Goal: Browse casually: Explore the website without a specific task or goal

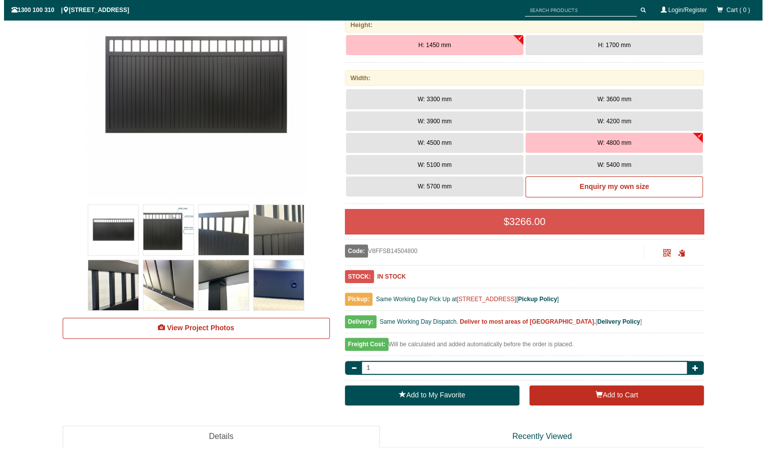
scroll to position [196, 0]
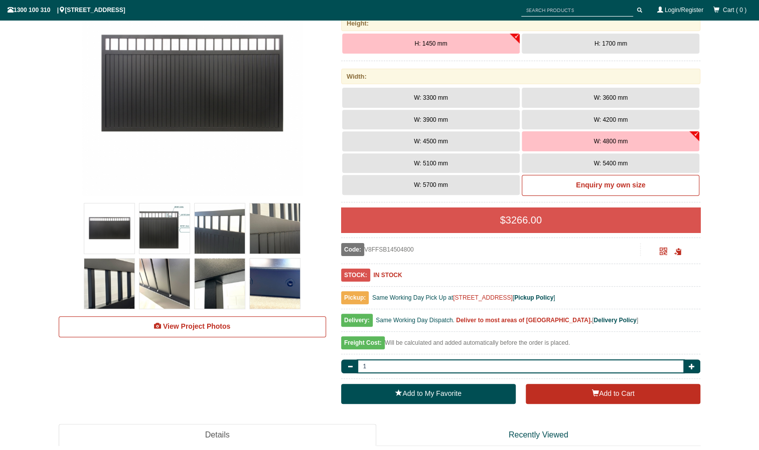
click at [179, 281] on img at bounding box center [164, 284] width 50 height 50
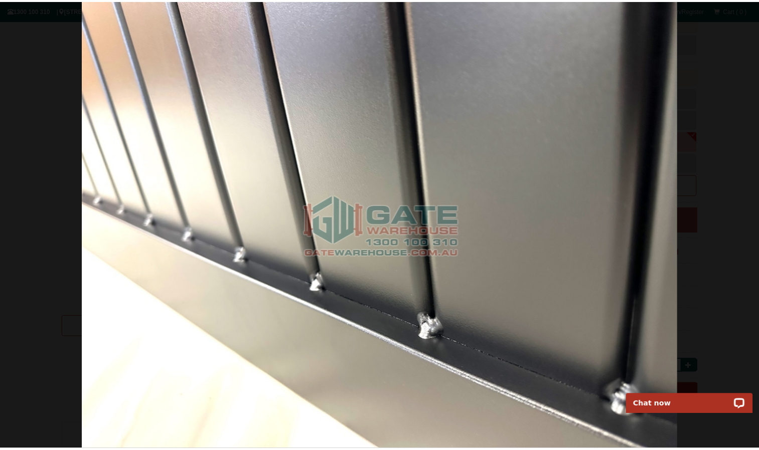
scroll to position [0, 0]
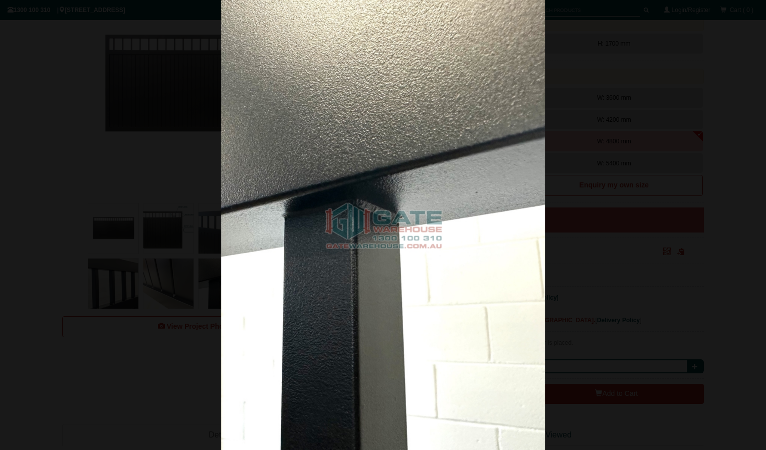
click at [576, 141] on div at bounding box center [383, 225] width 766 height 450
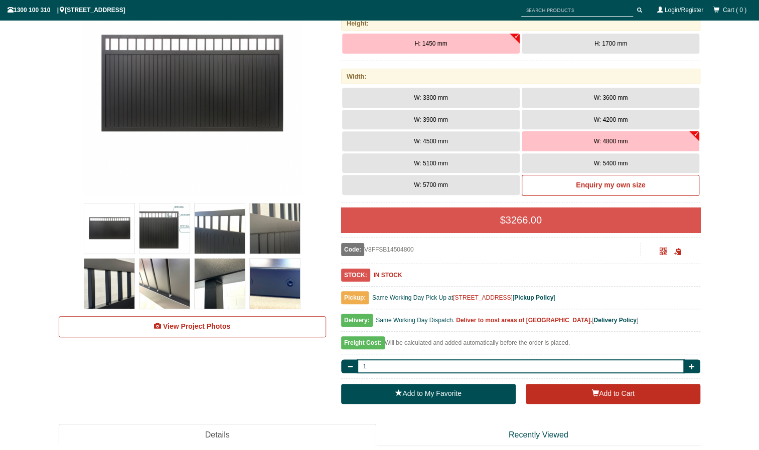
click at [217, 229] on img at bounding box center [220, 229] width 50 height 50
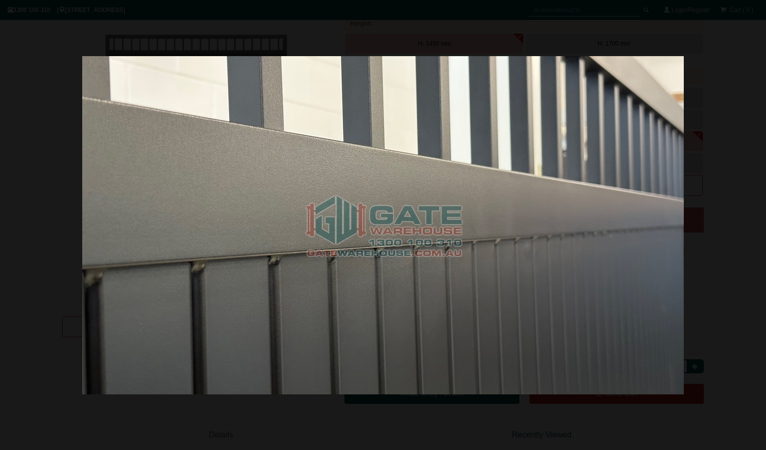
click at [360, 204] on img at bounding box center [383, 225] width 602 height 339
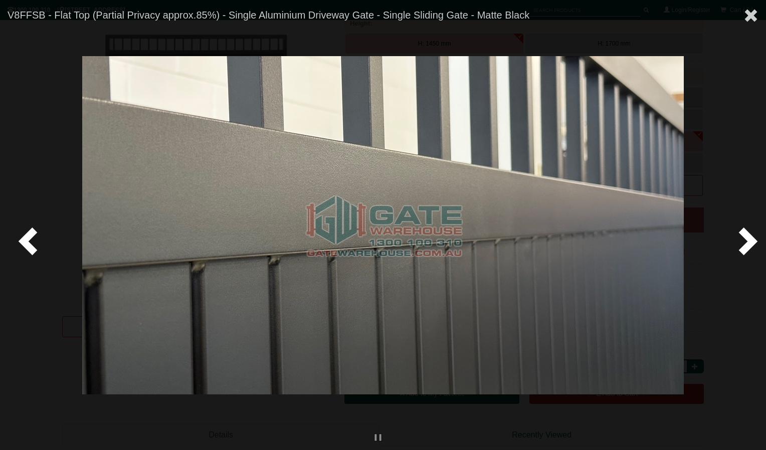
click at [24, 243] on span at bounding box center [30, 241] width 30 height 30
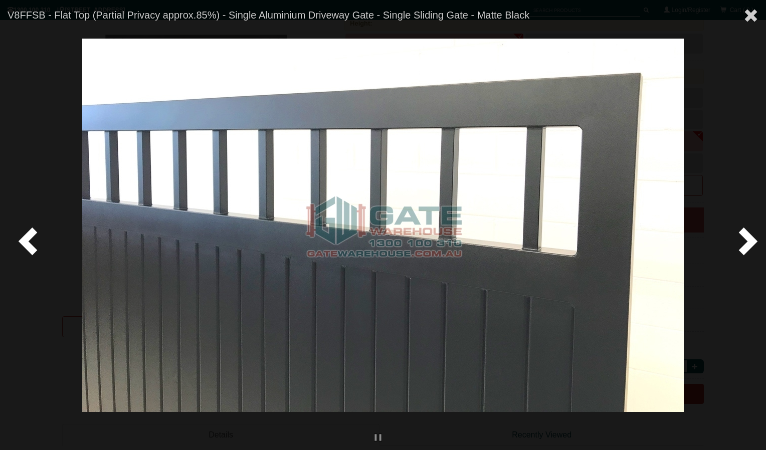
click at [25, 242] on span at bounding box center [30, 241] width 30 height 30
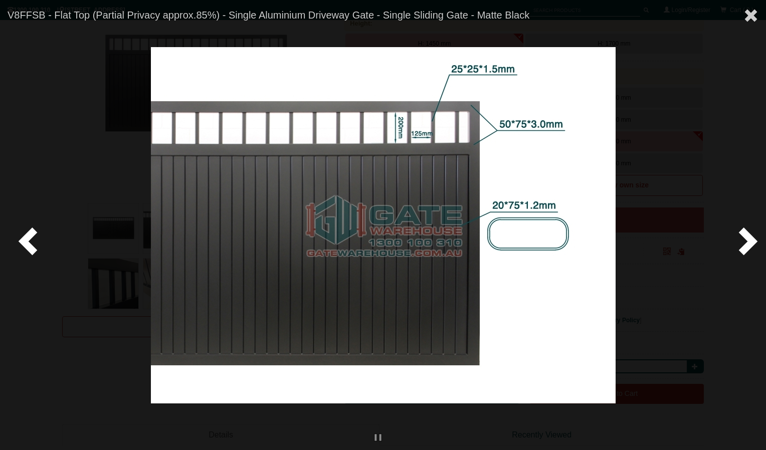
click at [25, 242] on span at bounding box center [30, 241] width 30 height 30
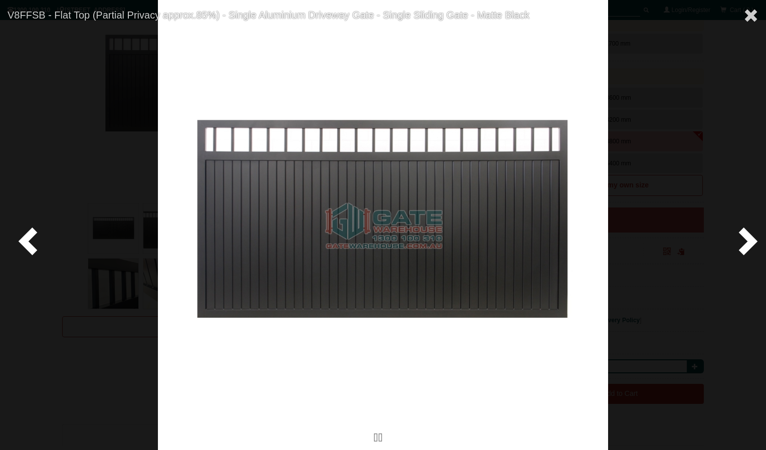
click at [25, 242] on span at bounding box center [30, 241] width 30 height 30
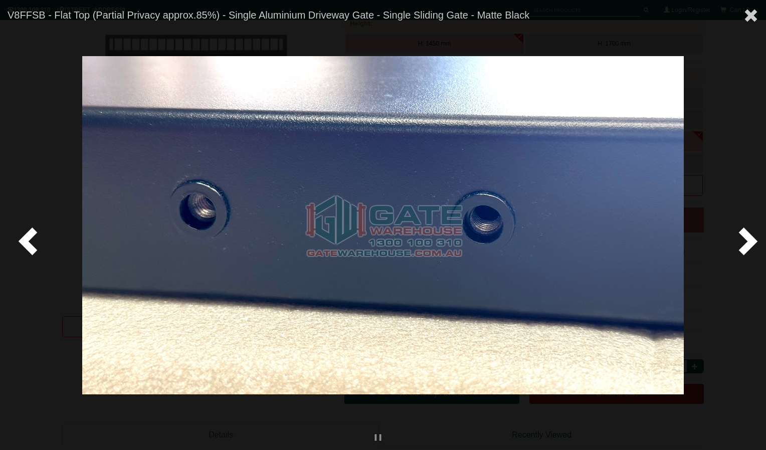
click at [25, 242] on span at bounding box center [30, 241] width 30 height 30
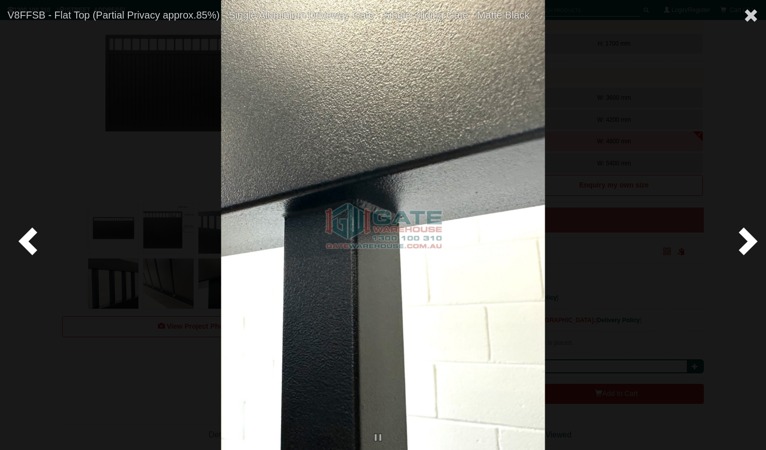
click at [25, 242] on span at bounding box center [30, 241] width 30 height 30
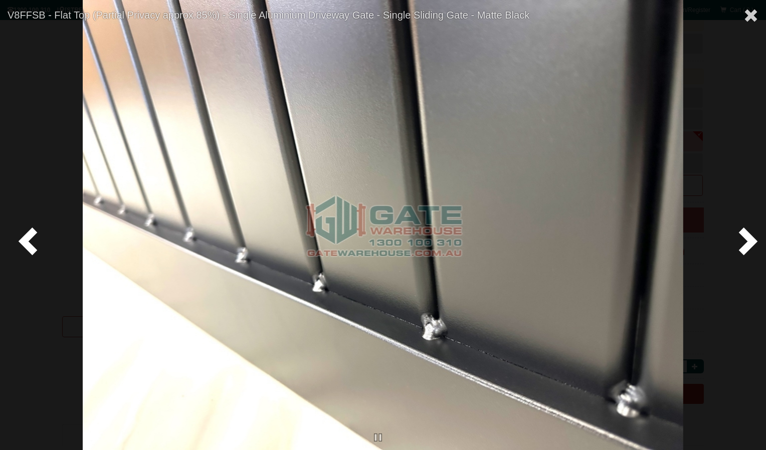
click at [25, 242] on span at bounding box center [30, 241] width 30 height 30
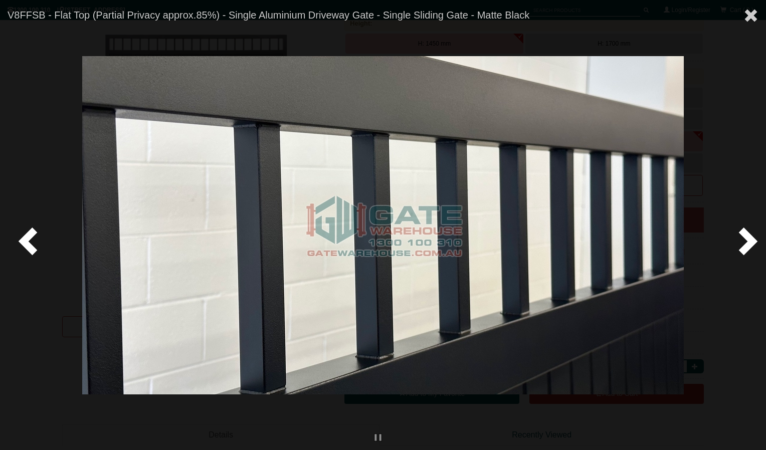
click at [25, 242] on span at bounding box center [30, 241] width 30 height 30
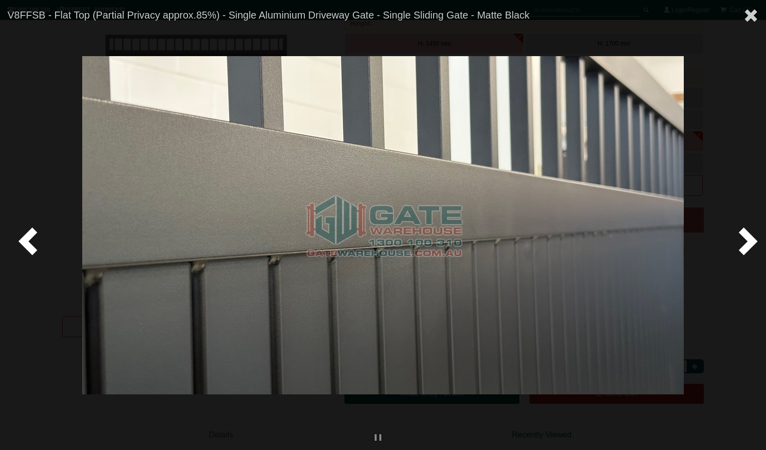
click at [25, 242] on span at bounding box center [30, 241] width 30 height 30
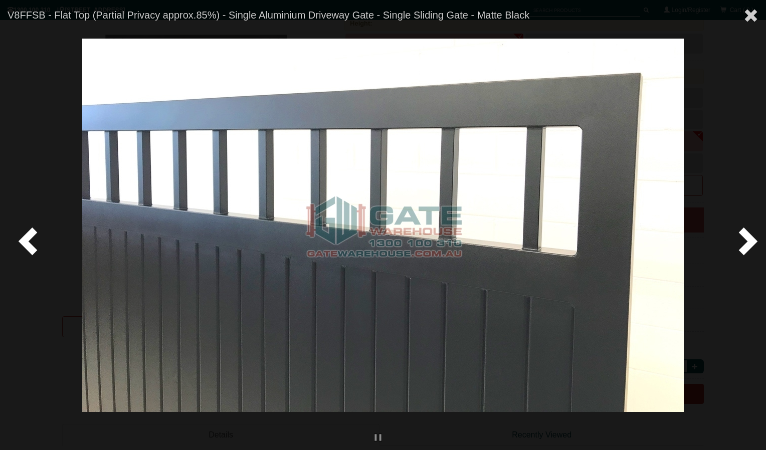
click at [25, 242] on span at bounding box center [30, 241] width 30 height 30
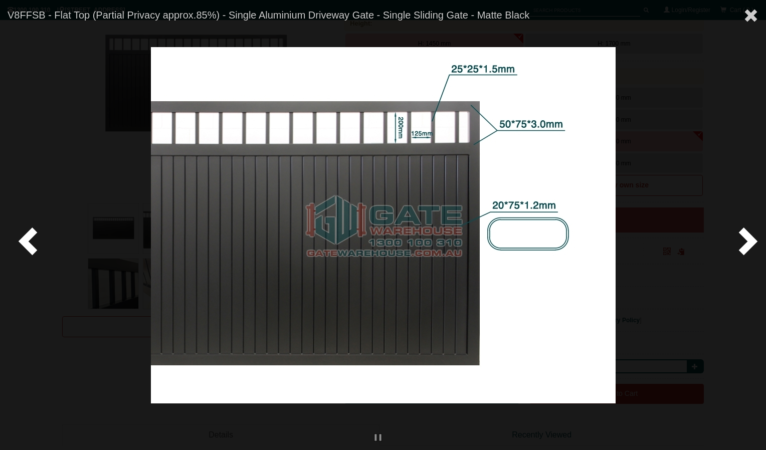
click at [25, 242] on span at bounding box center [30, 241] width 30 height 30
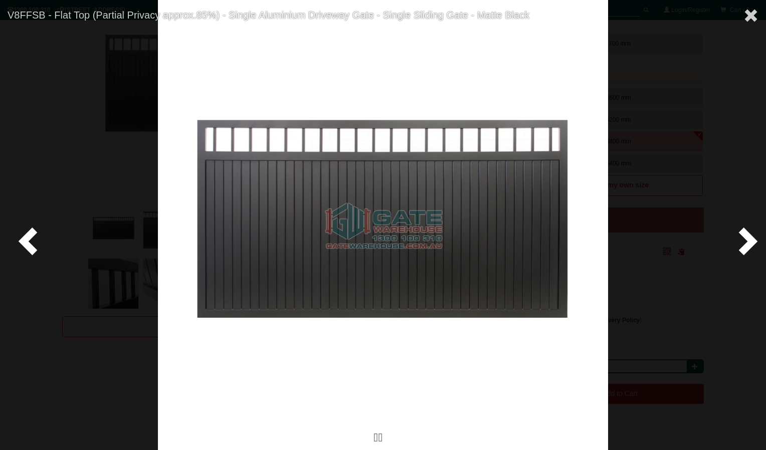
click at [25, 242] on span at bounding box center [30, 241] width 30 height 30
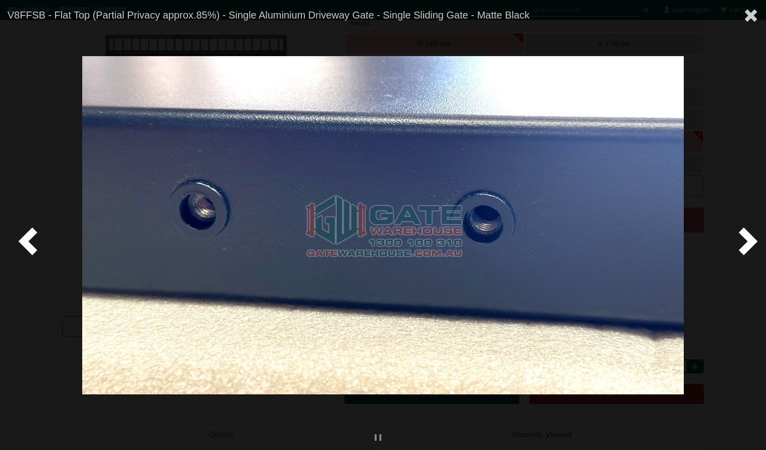
click at [25, 242] on span at bounding box center [30, 241] width 30 height 30
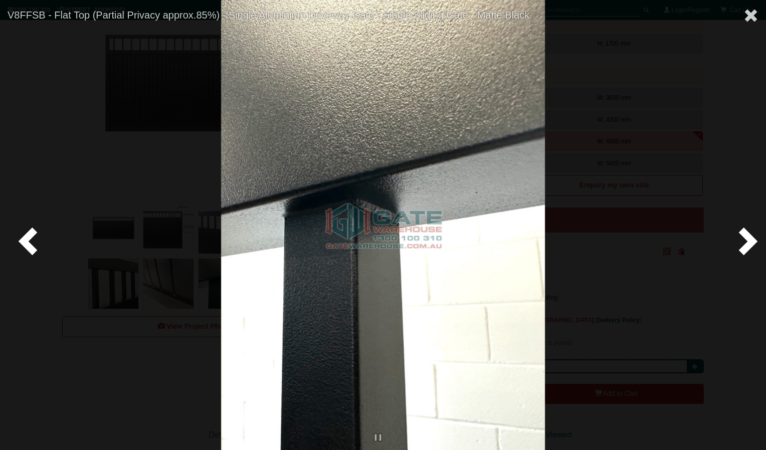
click at [25, 242] on span at bounding box center [30, 241] width 30 height 30
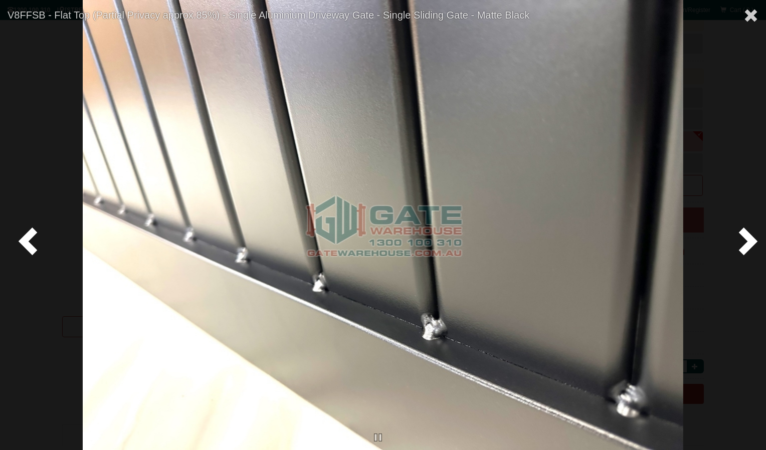
click at [25, 242] on span at bounding box center [30, 241] width 30 height 30
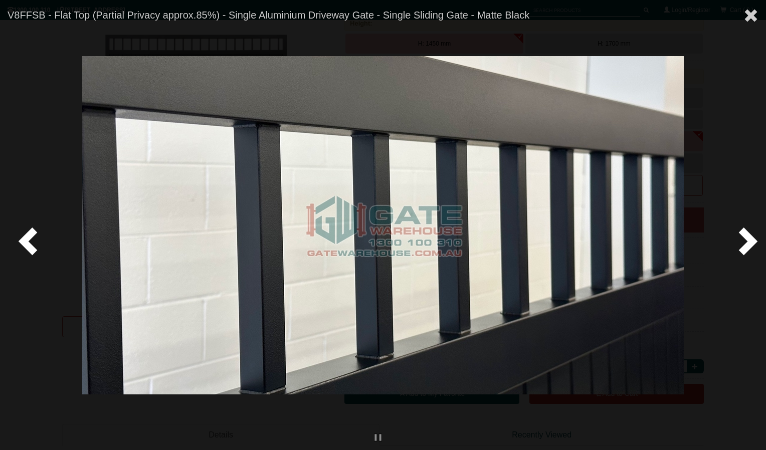
click at [25, 242] on span at bounding box center [30, 241] width 30 height 30
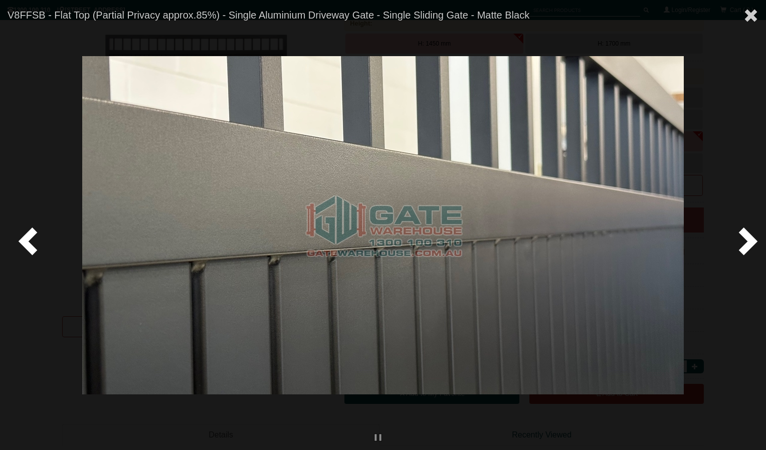
click at [25, 242] on span at bounding box center [30, 241] width 30 height 30
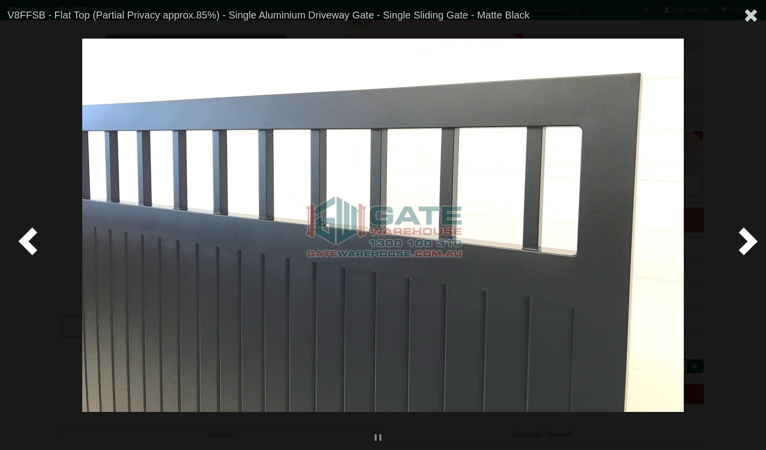
click at [25, 242] on span at bounding box center [30, 241] width 30 height 30
click at [32, 236] on span at bounding box center [30, 241] width 30 height 30
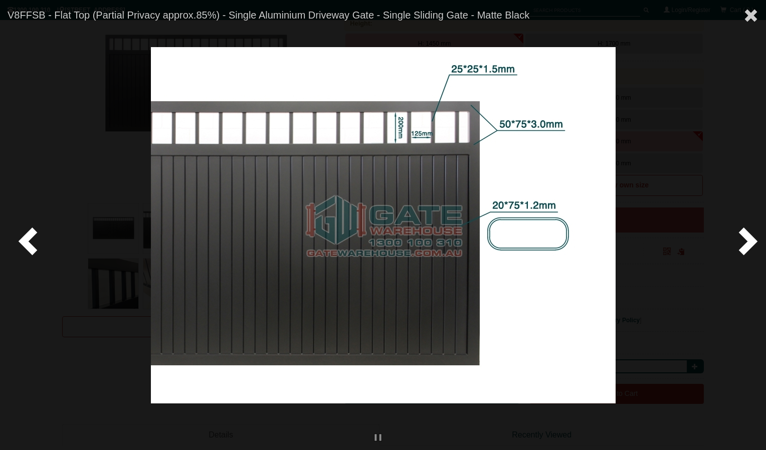
click at [28, 246] on span at bounding box center [30, 241] width 30 height 30
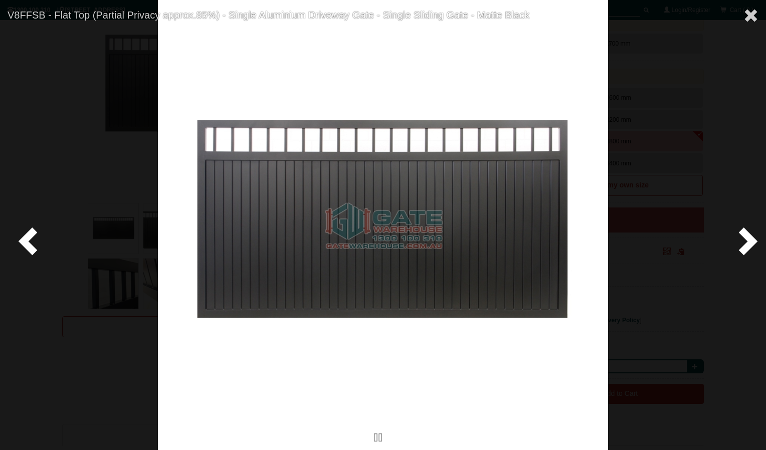
click at [24, 242] on span at bounding box center [30, 241] width 30 height 30
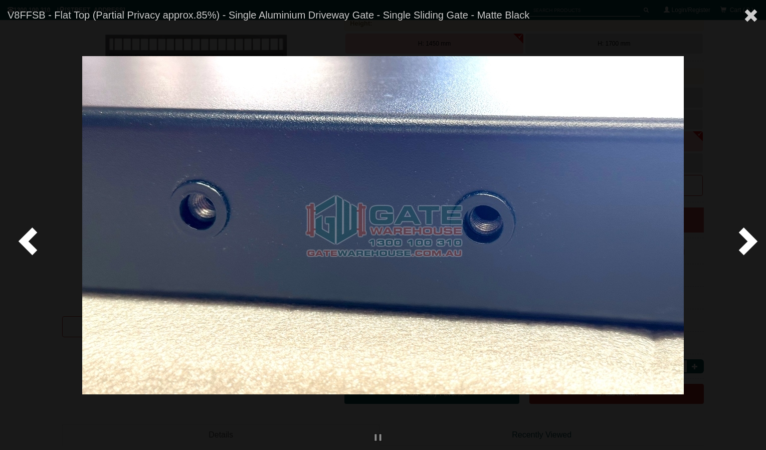
click at [31, 241] on span at bounding box center [30, 241] width 30 height 30
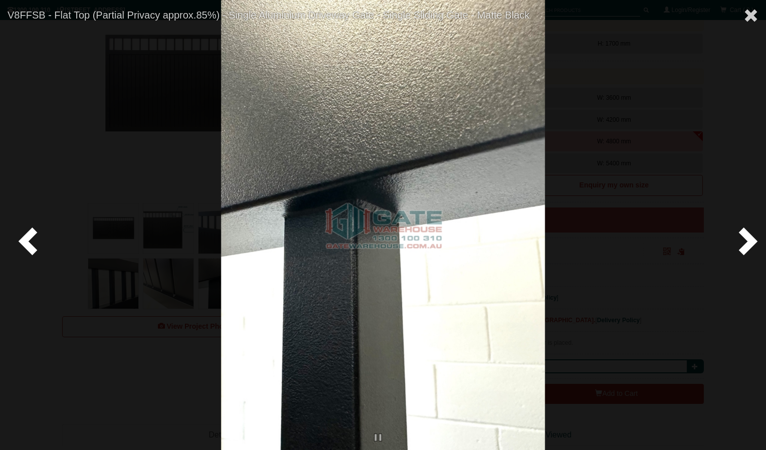
click at [31, 240] on span at bounding box center [30, 241] width 30 height 30
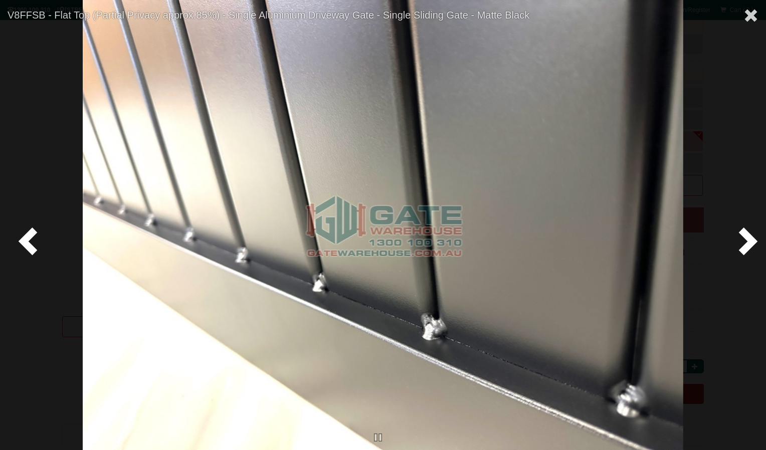
click at [31, 239] on span at bounding box center [30, 241] width 30 height 30
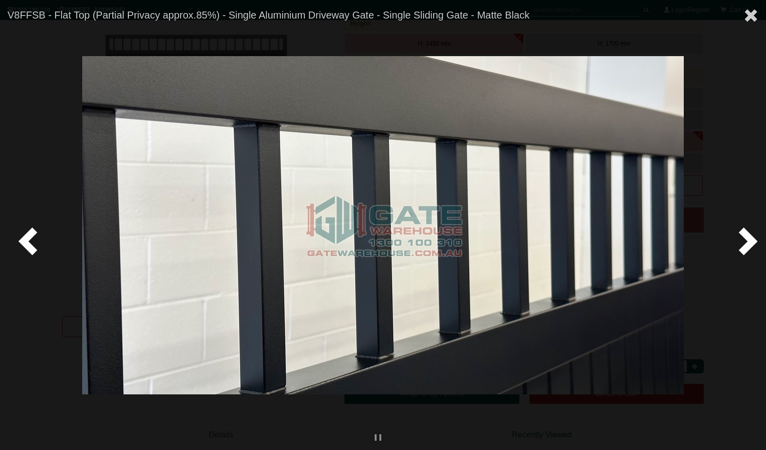
click at [31, 239] on span at bounding box center [30, 241] width 30 height 30
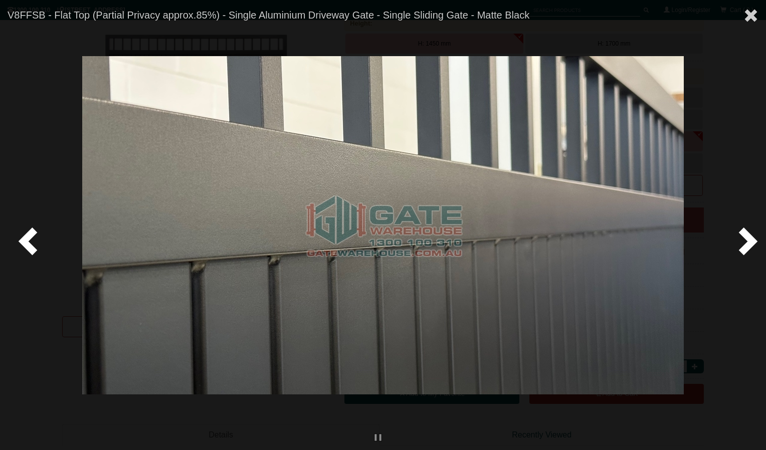
click at [31, 239] on span at bounding box center [30, 241] width 30 height 30
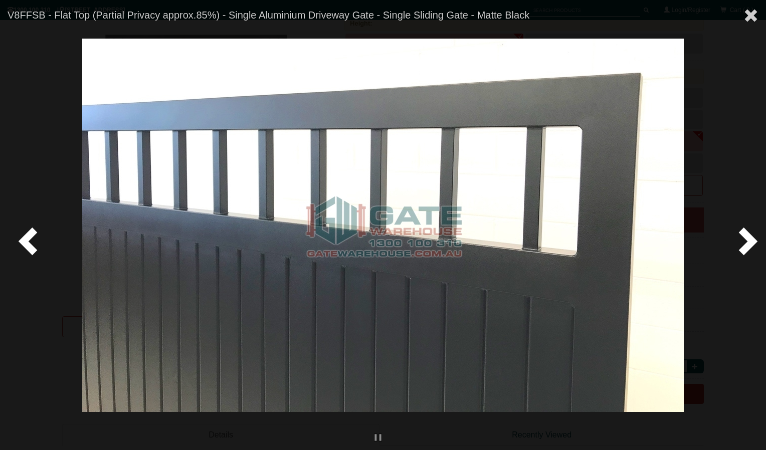
click at [31, 239] on span at bounding box center [30, 241] width 30 height 30
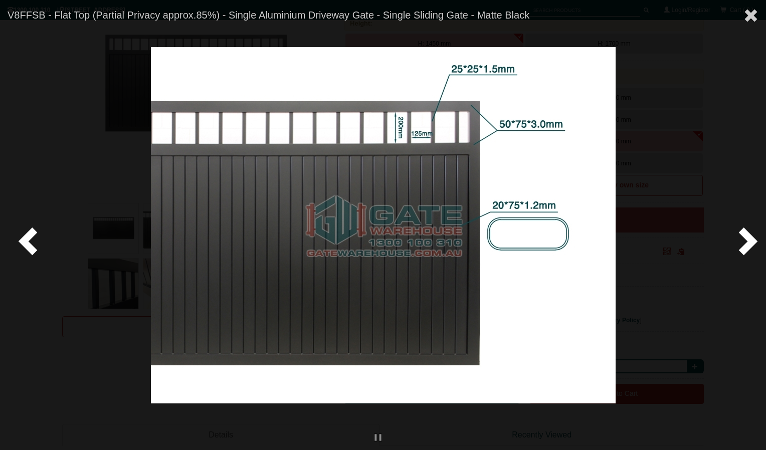
click at [724, 28] on div at bounding box center [383, 225] width 766 height 450
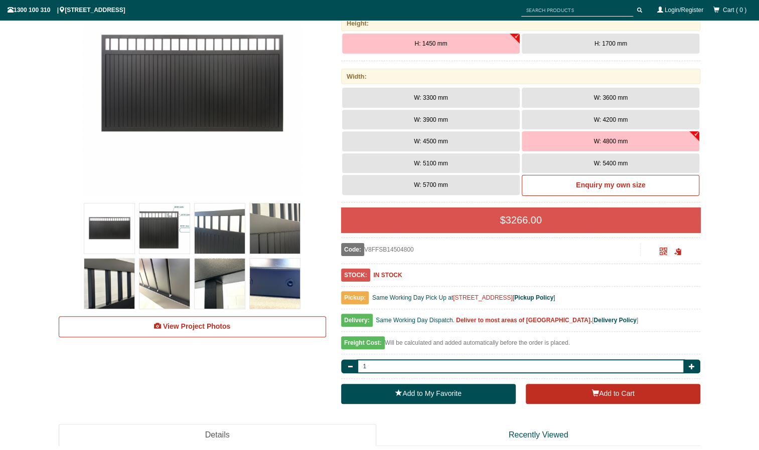
click at [155, 234] on img at bounding box center [164, 229] width 50 height 50
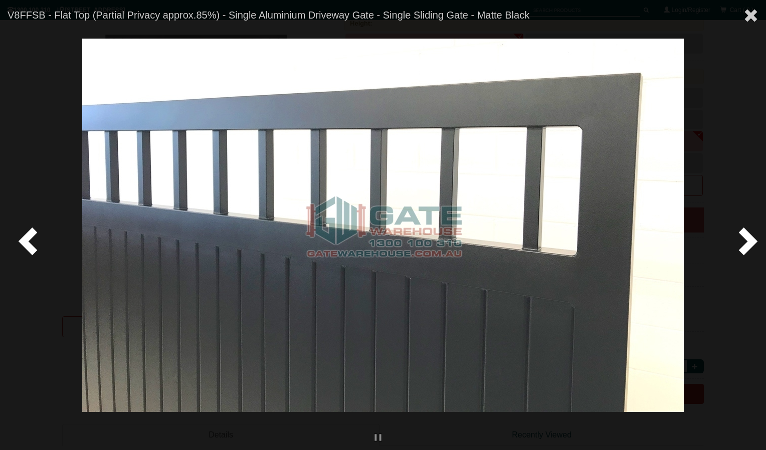
click at [32, 243] on span at bounding box center [30, 241] width 30 height 30
click at [34, 240] on span at bounding box center [30, 241] width 30 height 30
click at [749, 23] on span at bounding box center [751, 15] width 15 height 15
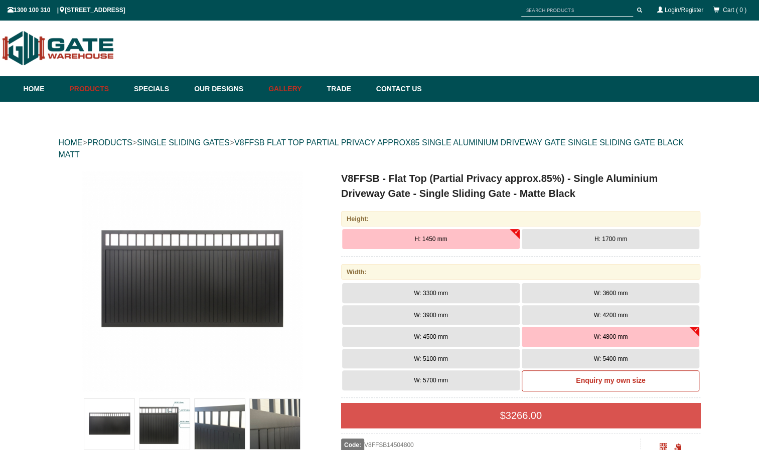
click at [294, 86] on link "Gallery" at bounding box center [292, 89] width 58 height 26
